Goal: Information Seeking & Learning: Understand process/instructions

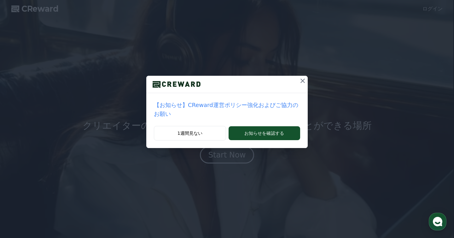
click at [301, 80] on icon at bounding box center [303, 81] width 8 height 8
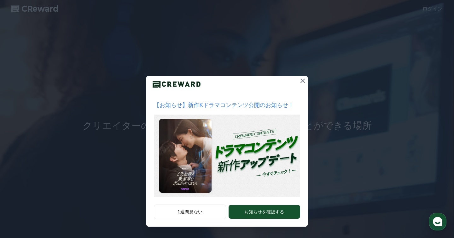
click at [301, 80] on icon at bounding box center [303, 81] width 8 height 8
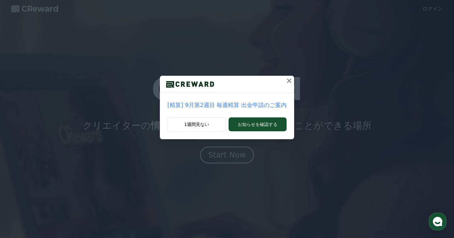
click at [289, 79] on icon at bounding box center [289, 80] width 4 height 4
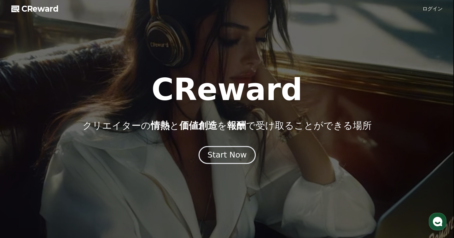
click at [229, 159] on div "Start Now" at bounding box center [226, 154] width 39 height 11
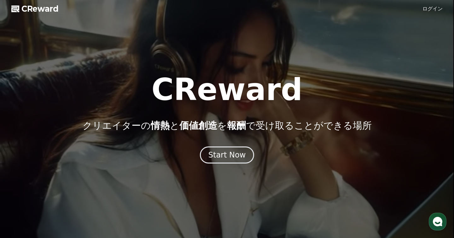
click at [433, 9] on link "ログイン" at bounding box center [432, 9] width 20 height 8
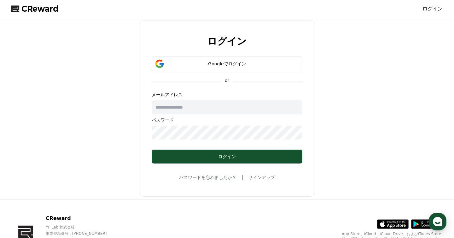
click at [237, 108] on input "text" at bounding box center [227, 107] width 151 height 14
click at [230, 104] on input "**********" at bounding box center [227, 107] width 151 height 14
type input "*"
click at [222, 110] on input "text" at bounding box center [227, 107] width 151 height 14
type input "**********"
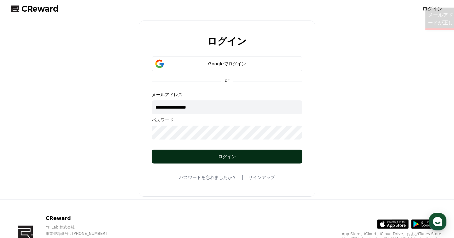
click at [220, 161] on button "ログイン" at bounding box center [227, 156] width 151 height 14
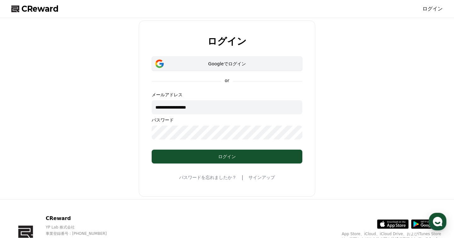
click at [241, 62] on div "Googleでログイン" at bounding box center [227, 64] width 132 height 6
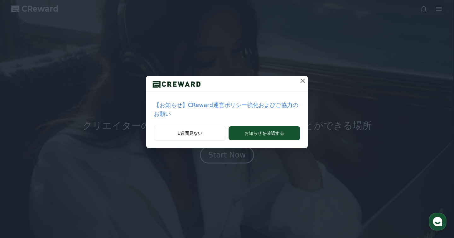
click at [302, 79] on icon at bounding box center [303, 81] width 8 height 8
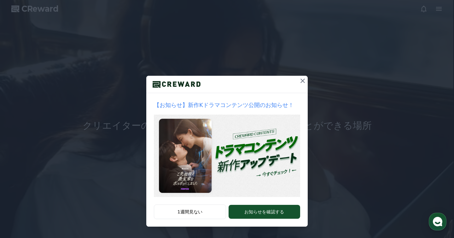
click at [299, 82] on icon at bounding box center [303, 81] width 8 height 8
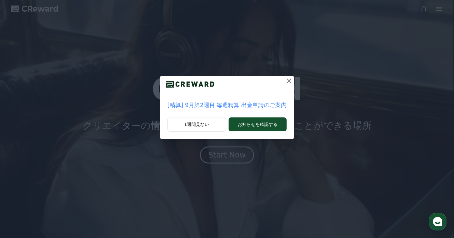
click at [289, 83] on icon at bounding box center [289, 81] width 8 height 8
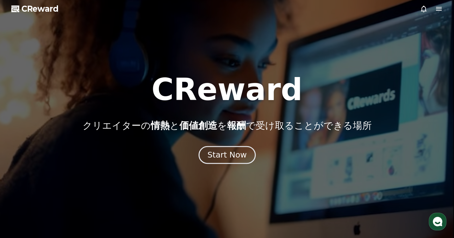
click at [234, 162] on button "Start Now" at bounding box center [226, 155] width 57 height 18
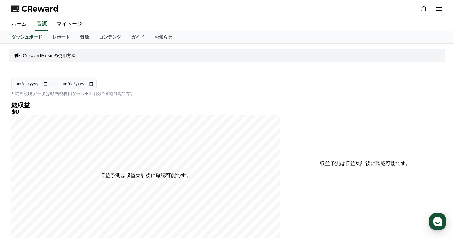
click at [48, 55] on p "CrewardMusicの使用方法" at bounding box center [49, 55] width 53 height 6
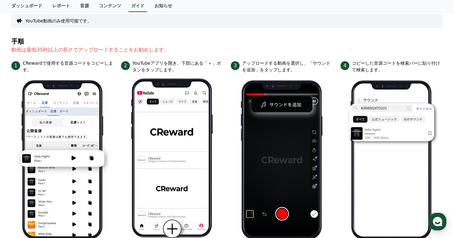
scroll to position [61, 0]
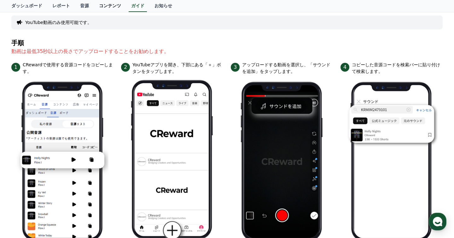
click at [113, 7] on link "コンテンツ" at bounding box center [110, 6] width 32 height 12
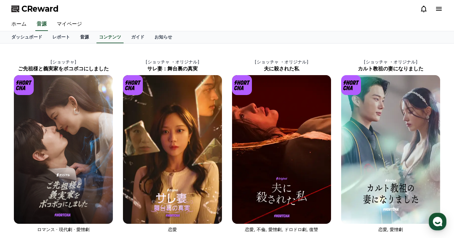
click at [89, 33] on link "音源" at bounding box center [84, 37] width 19 height 12
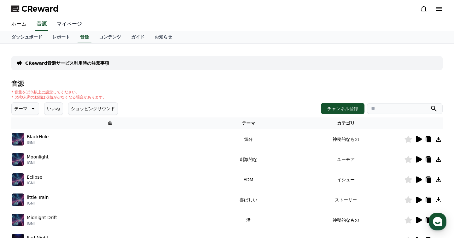
click at [69, 21] on link "マイページ" at bounding box center [69, 24] width 35 height 13
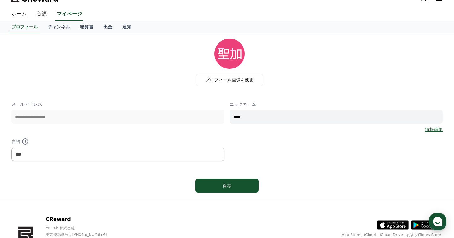
scroll to position [9, 0]
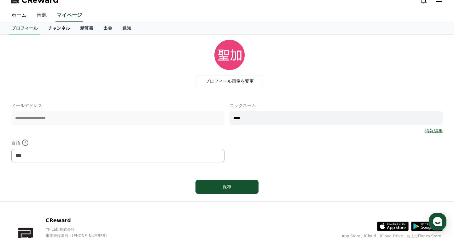
click at [60, 27] on link "チャンネル" at bounding box center [59, 28] width 32 height 12
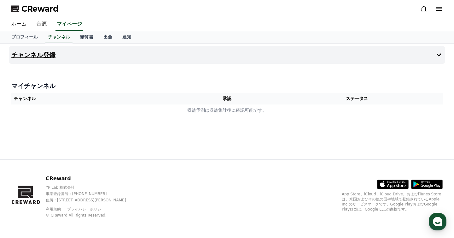
click at [441, 58] on icon at bounding box center [439, 55] width 8 height 8
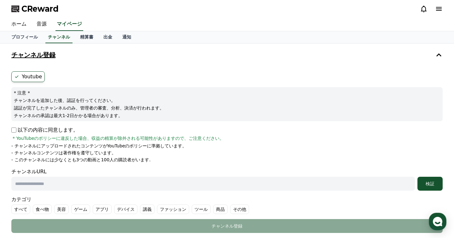
click at [439, 57] on icon at bounding box center [439, 55] width 8 height 8
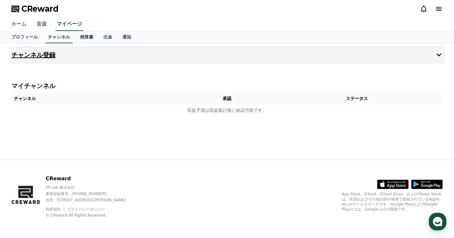
click at [25, 22] on link "ホーム" at bounding box center [18, 24] width 25 height 13
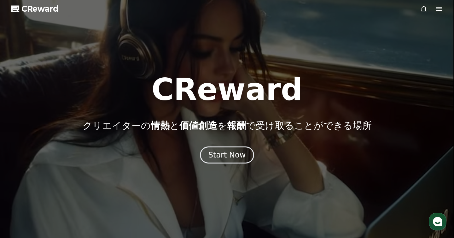
click at [236, 145] on div "CReward クリエイターの 情熱 と 価値創造 を 報酬 で受け取ることができる場所 Start Now" at bounding box center [227, 118] width 454 height 89
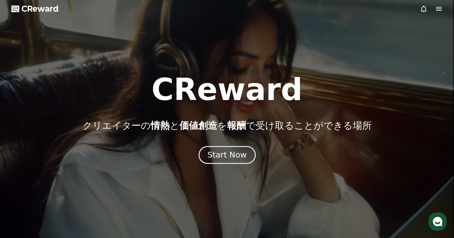
click at [236, 147] on button "Start Now" at bounding box center [226, 155] width 57 height 18
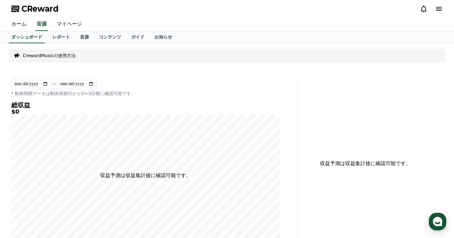
click at [48, 53] on p "CrewardMusicの使用方法" at bounding box center [49, 55] width 53 height 6
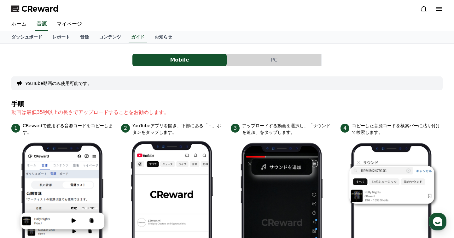
click at [70, 82] on button "YouTube動画のみ使用可能です。" at bounding box center [58, 83] width 66 height 6
click at [287, 61] on button "PC" at bounding box center [274, 60] width 94 height 13
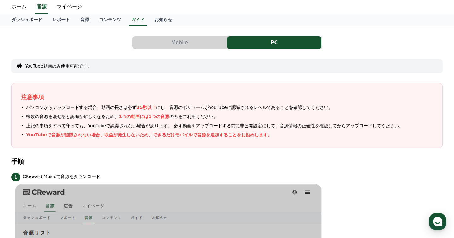
scroll to position [16, 0]
